Goal: Find specific page/section: Find specific page/section

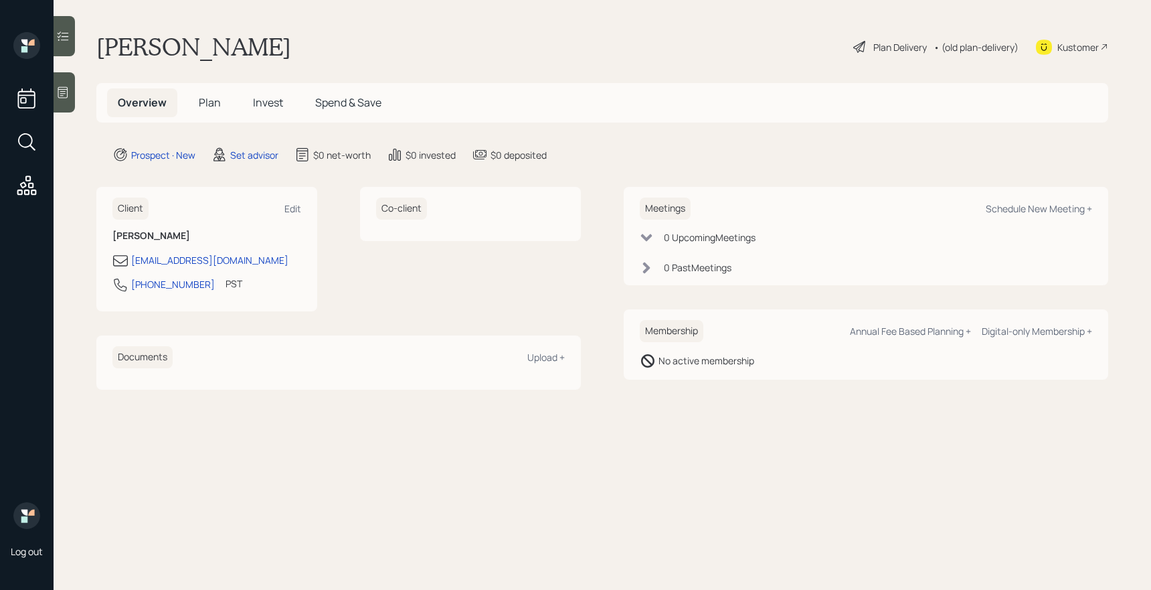
click at [59, 112] on main "Dedra WAGGENER Plan Delivery • (old plan-delivery) Kustomer Overview Plan Inves…" at bounding box center [603, 295] width 1098 height 590
click at [68, 100] on div at bounding box center [64, 92] width 21 height 40
